Goal: Transaction & Acquisition: Purchase product/service

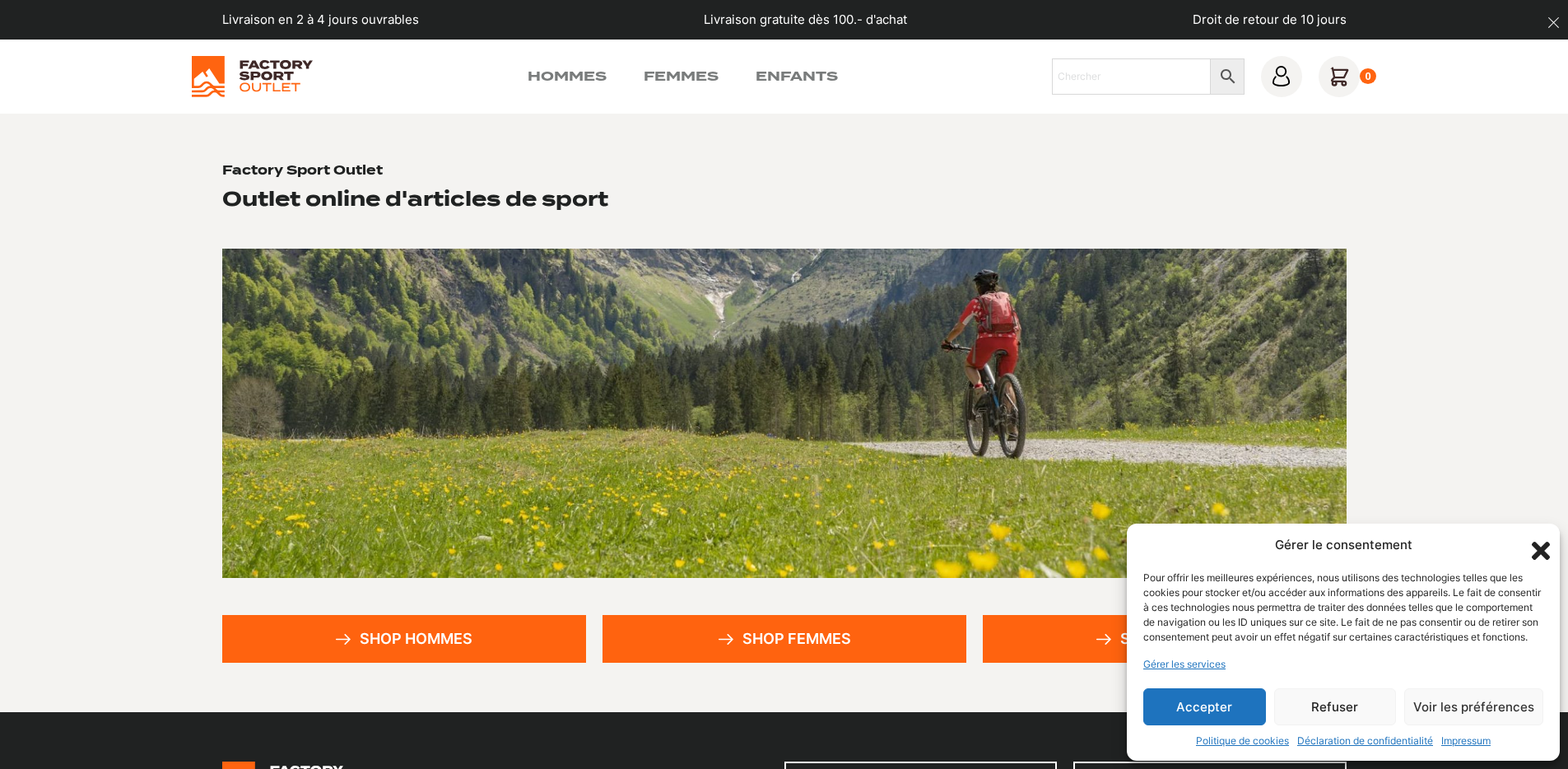
click at [422, 622] on link "Shop hommes" at bounding box center [404, 639] width 364 height 48
